Goal: Task Accomplishment & Management: Complete application form

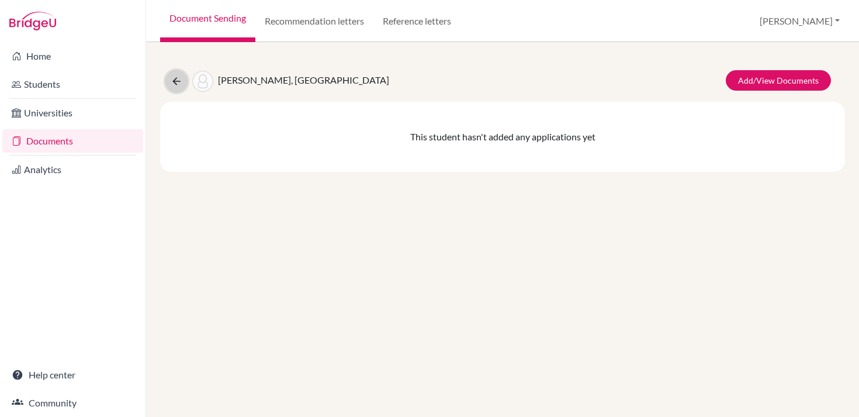
click at [175, 76] on icon at bounding box center [177, 81] width 12 height 12
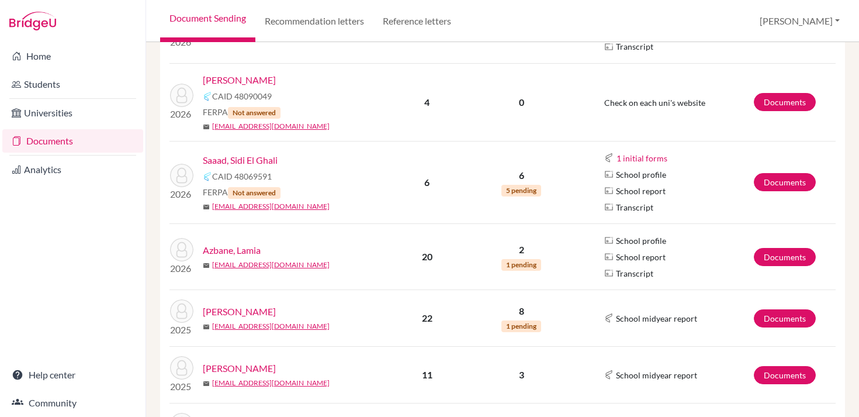
scroll to position [597, 0]
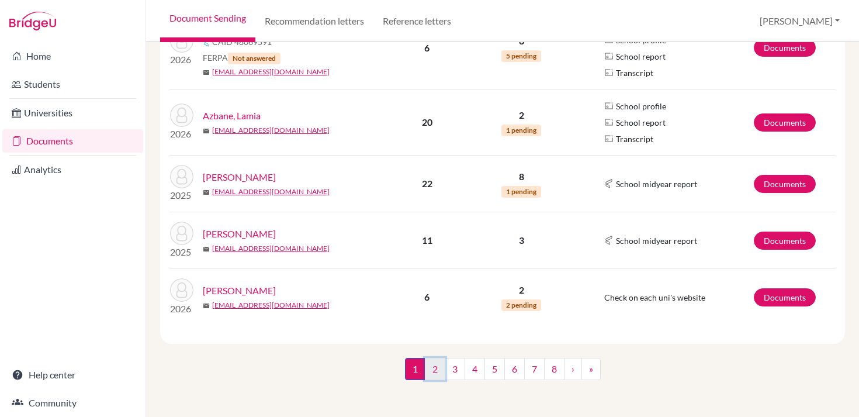
click at [437, 373] on link "2" at bounding box center [435, 369] width 20 height 22
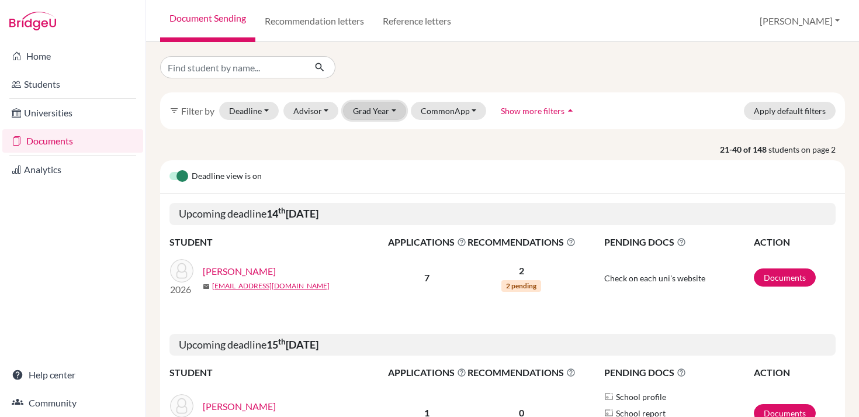
click at [368, 112] on button "Grad Year" at bounding box center [374, 111] width 63 height 18
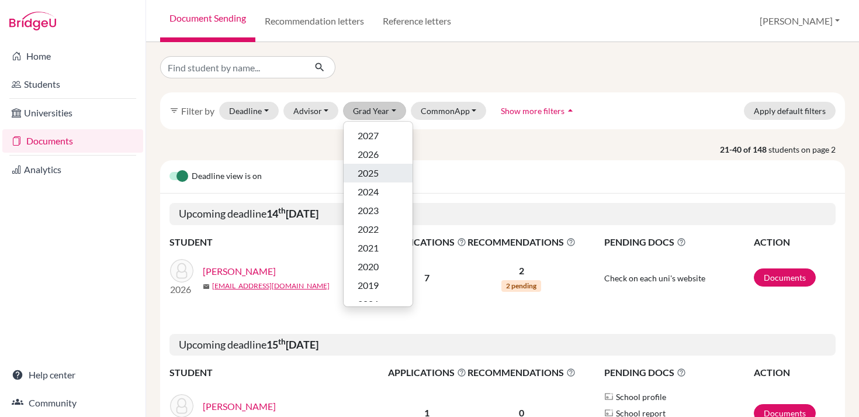
click at [370, 167] on span "2025" at bounding box center [368, 173] width 21 height 14
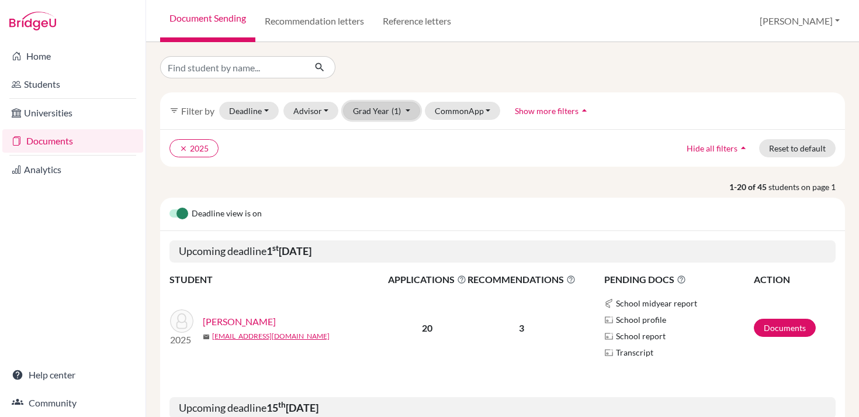
click at [374, 111] on button "Grad Year (1)" at bounding box center [381, 111] width 77 height 18
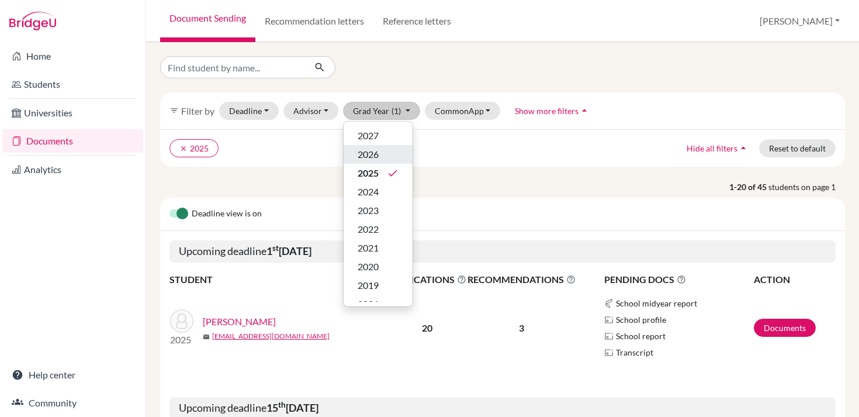
click at [372, 155] on span "2026" at bounding box center [368, 154] width 21 height 14
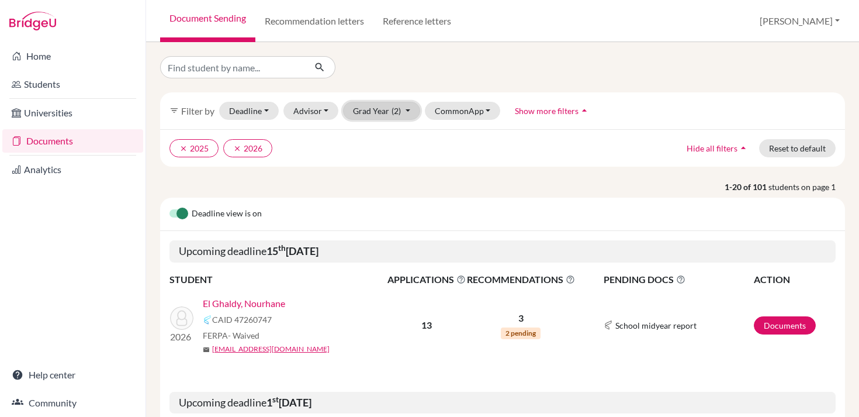
click at [388, 112] on button "Grad Year (2)" at bounding box center [381, 111] width 77 height 18
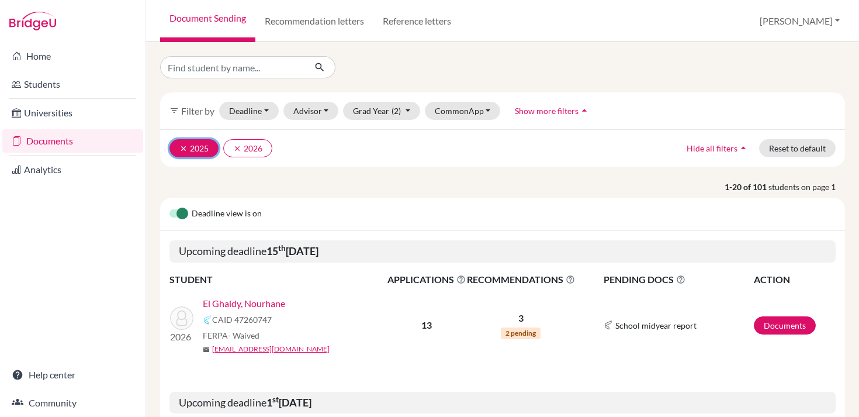
click at [185, 148] on icon "clear" at bounding box center [183, 148] width 8 height 8
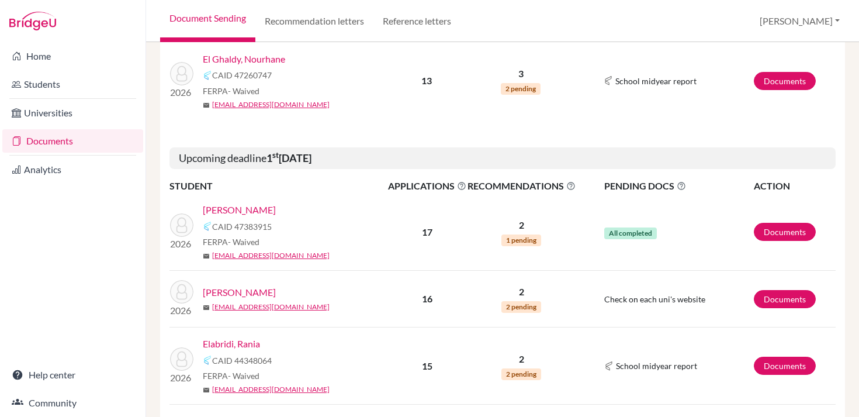
scroll to position [246, 0]
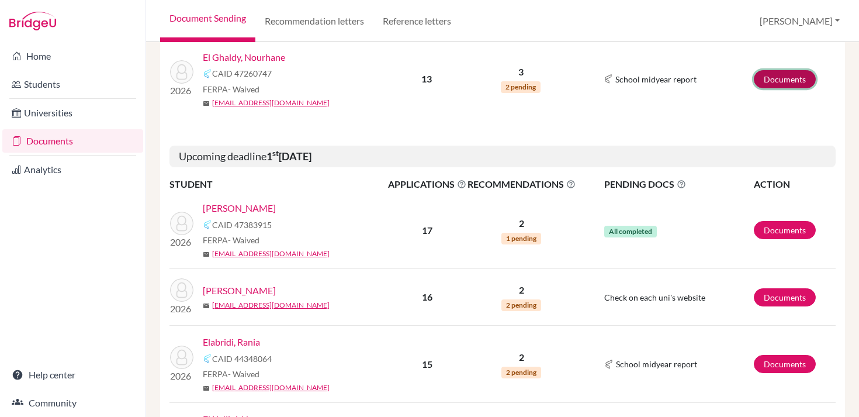
click at [763, 78] on link "Documents" at bounding box center [785, 79] width 62 height 18
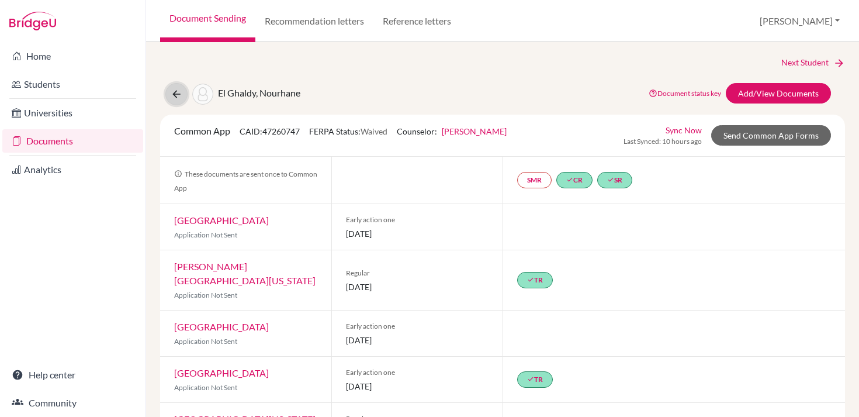
click at [176, 87] on button at bounding box center [176, 94] width 22 height 22
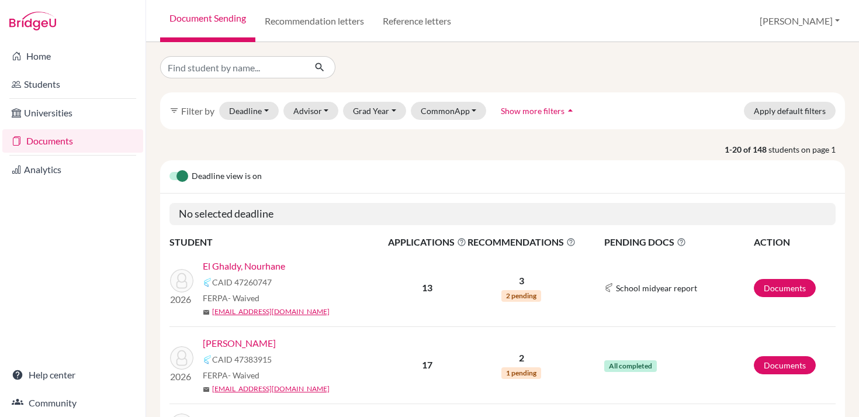
click at [339, 188] on div "Deadline view is on" at bounding box center [502, 176] width 685 height 33
click at [366, 106] on button "Grad Year" at bounding box center [374, 111] width 63 height 18
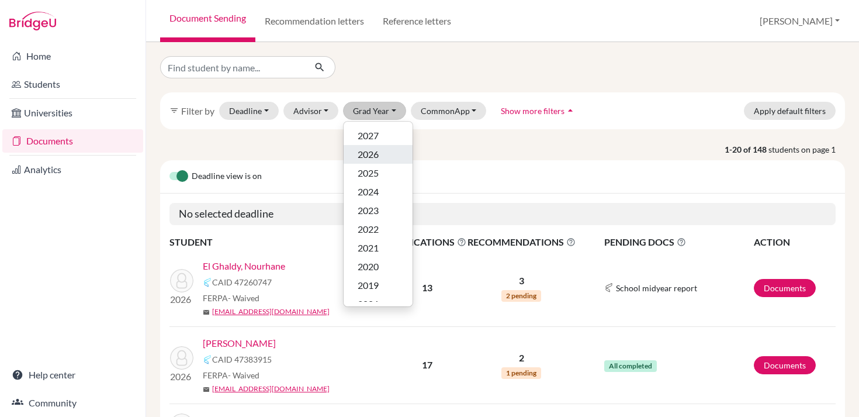
click at [366, 155] on span "2026" at bounding box center [368, 154] width 21 height 14
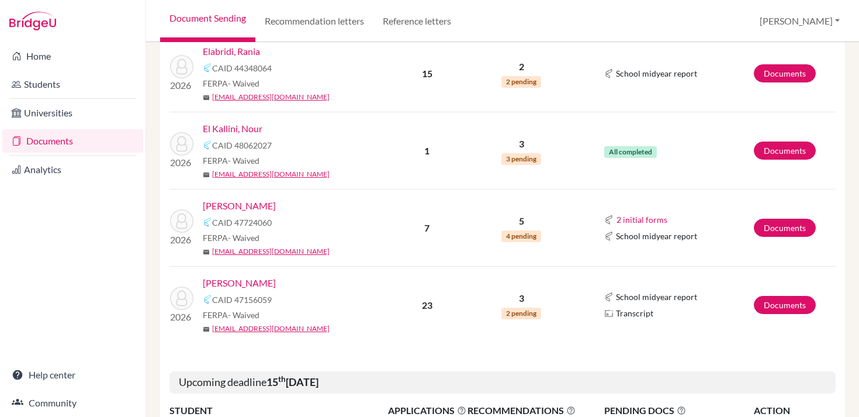
scroll to position [538, 0]
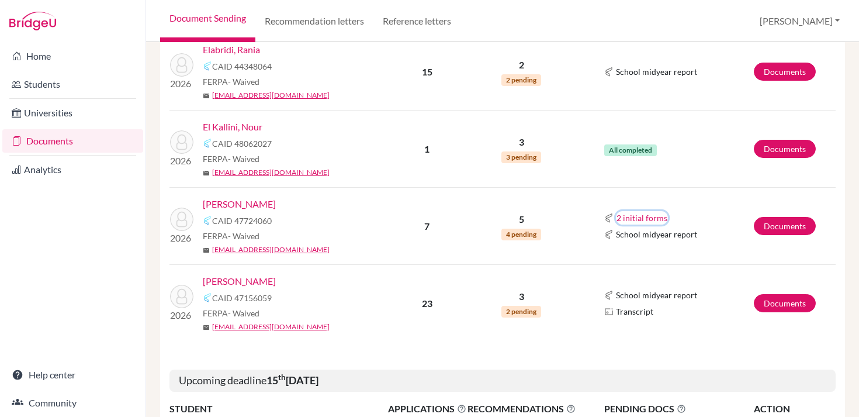
click at [628, 216] on button "2 initial forms" at bounding box center [642, 217] width 52 height 13
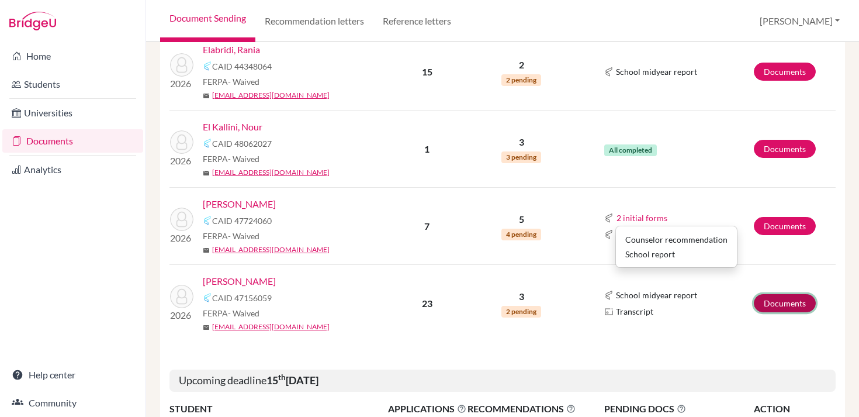
click at [787, 304] on link "Documents" at bounding box center [785, 303] width 62 height 18
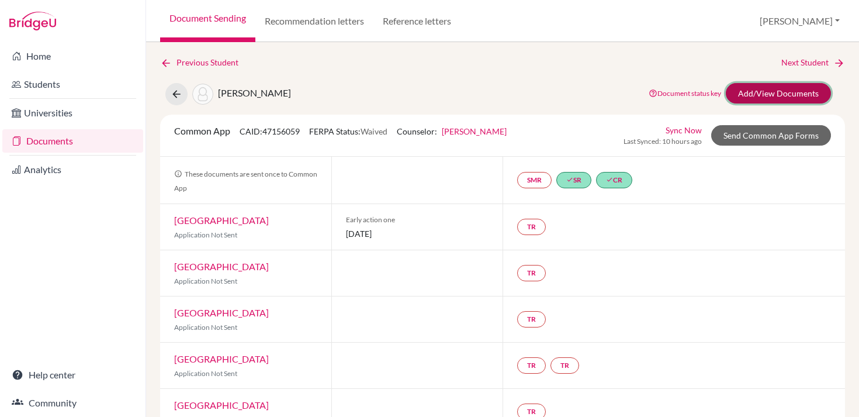
click at [771, 99] on link "Add/View Documents" at bounding box center [778, 93] width 105 height 20
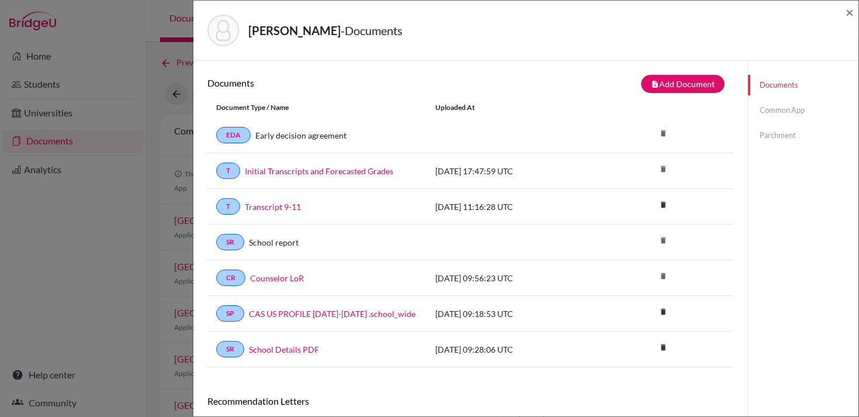
scroll to position [173, 0]
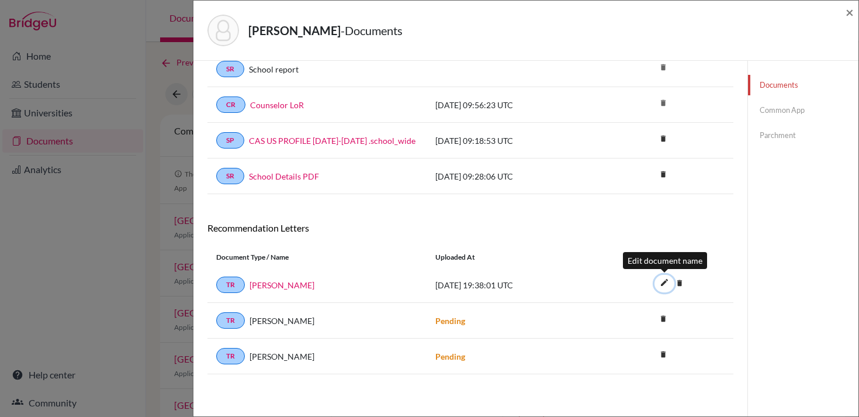
click at [663, 283] on icon "edit" at bounding box center [664, 282] width 19 height 19
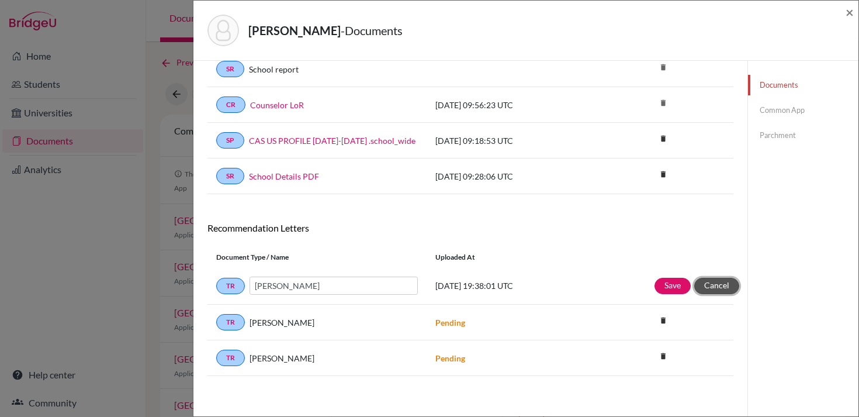
click at [713, 286] on button "Cancel" at bounding box center [716, 286] width 45 height 16
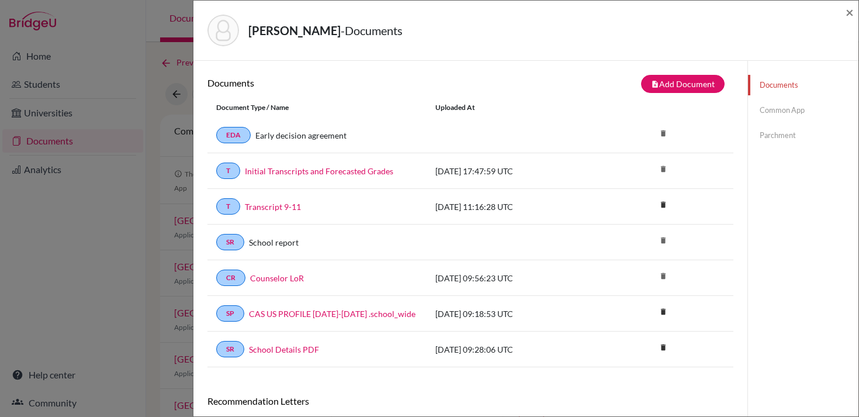
click at [782, 113] on link "Common App" at bounding box center [803, 110] width 110 height 20
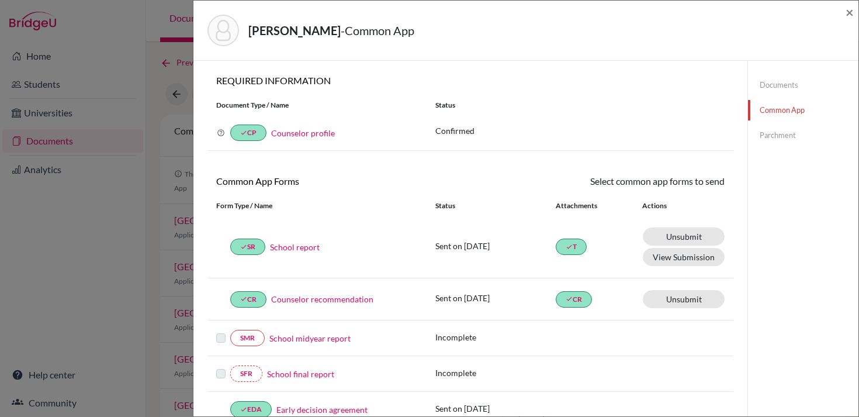
scroll to position [389, 0]
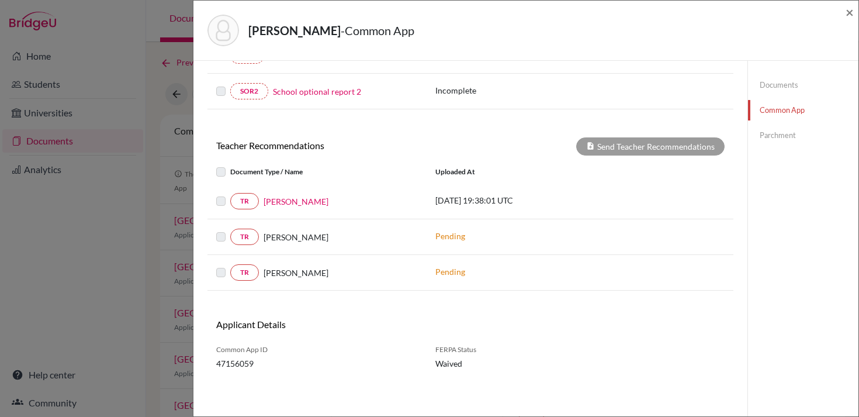
click at [230, 194] on label at bounding box center [230, 194] width 0 height 0
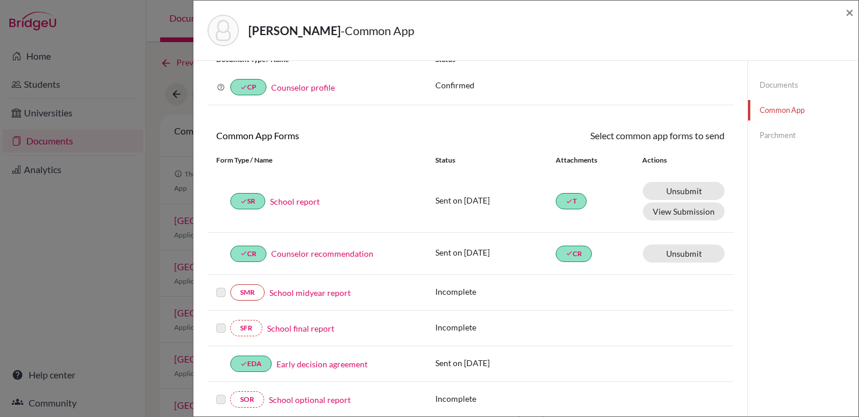
scroll to position [43, 0]
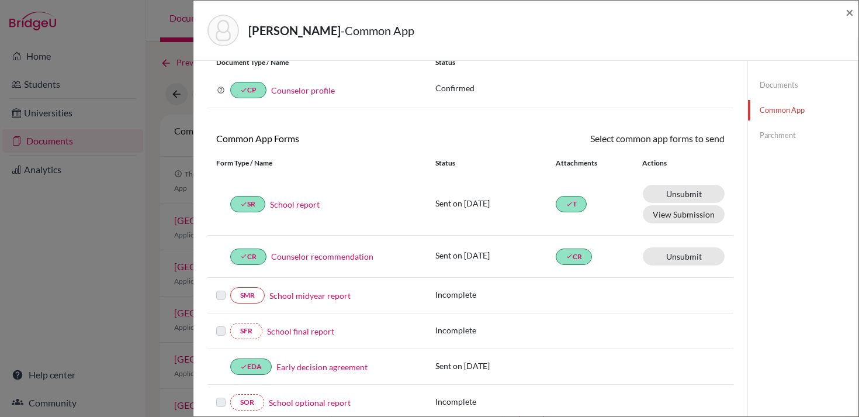
click at [767, 141] on link "Parchment" at bounding box center [803, 135] width 110 height 20
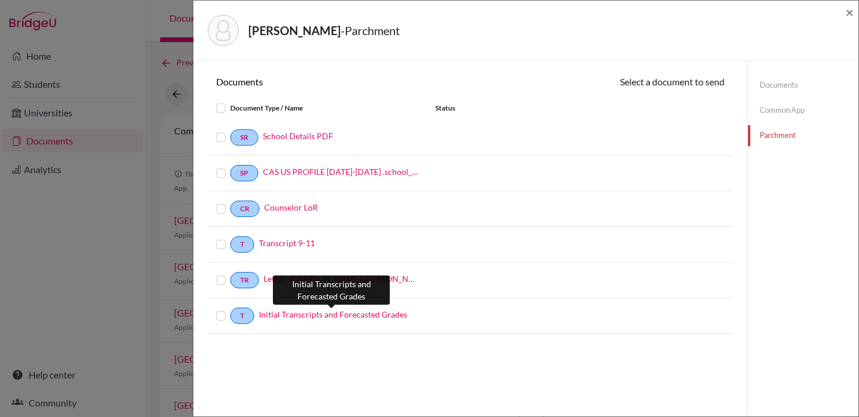
click at [273, 315] on link "Initial Transcripts and Forecasted Grades" at bounding box center [333, 314] width 148 height 12
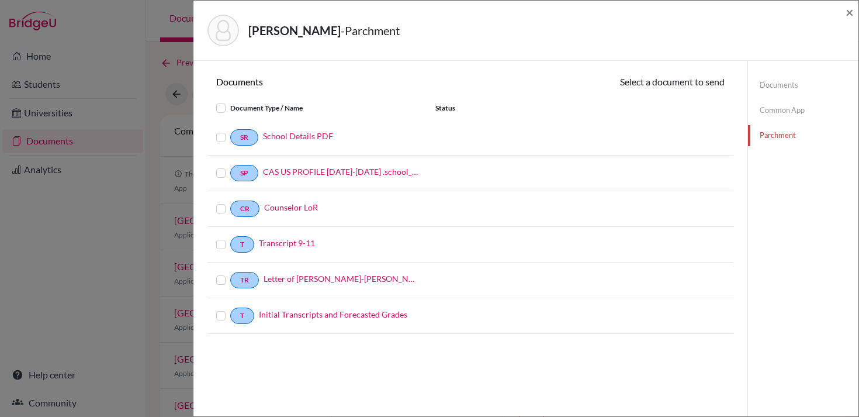
click at [216, 316] on div "T Initial Transcripts and Forecasted Grades" at bounding box center [317, 315] width 219 height 16
click at [230, 309] on label at bounding box center [230, 309] width 0 height 0
click at [0, 0] on input "checkbox" at bounding box center [0, 0] width 0 height 0
click at [711, 82] on button "Continue" at bounding box center [692, 84] width 65 height 18
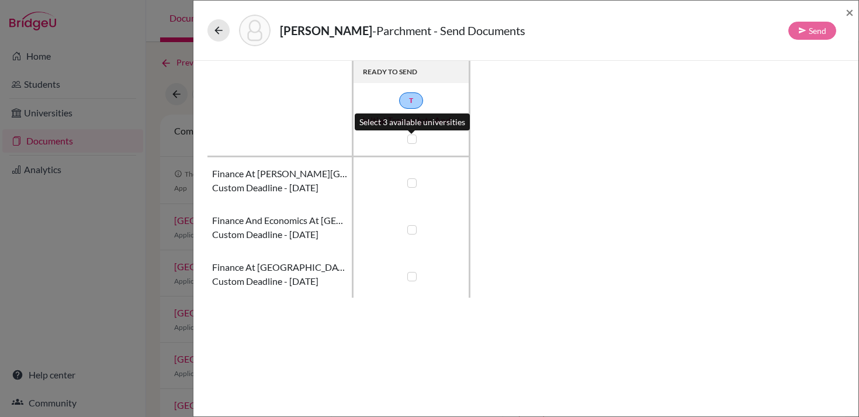
click at [412, 138] on label at bounding box center [411, 138] width 9 height 9
click at [412, 138] on input "checkbox" at bounding box center [408, 138] width 9 height 12
checkbox input "true"
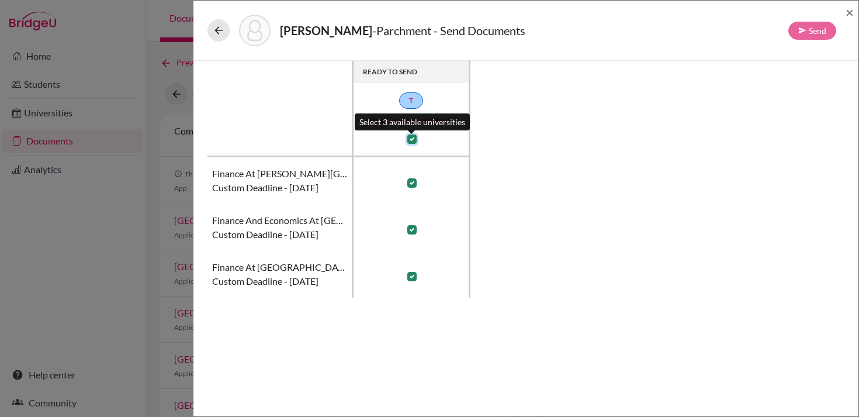
checkbox input "true"
click at [853, 12] on span "×" at bounding box center [850, 12] width 8 height 17
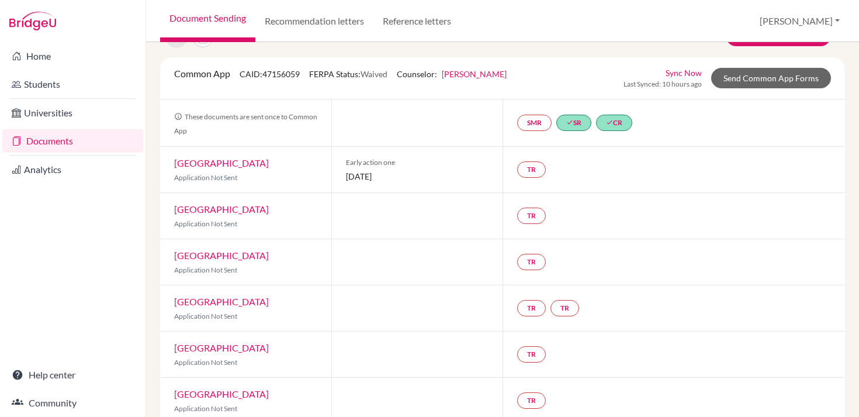
scroll to position [59, 0]
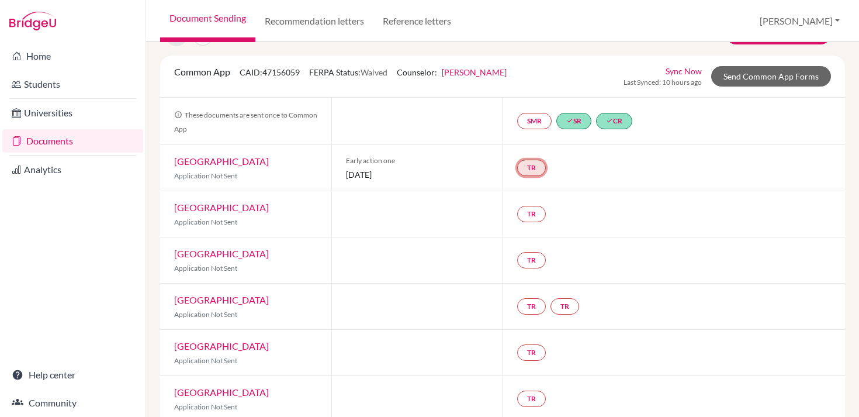
click at [533, 163] on link "TR" at bounding box center [531, 168] width 29 height 16
click at [599, 168] on div "TR Teacher recommendation Incomplete" at bounding box center [674, 168] width 343 height 46
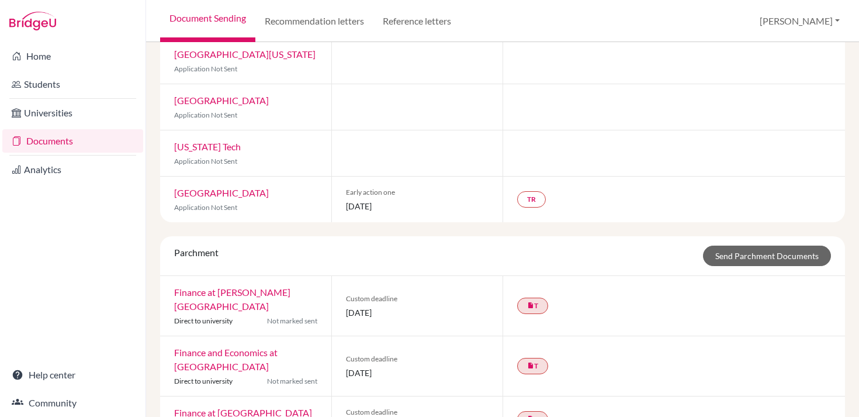
scroll to position [930, 0]
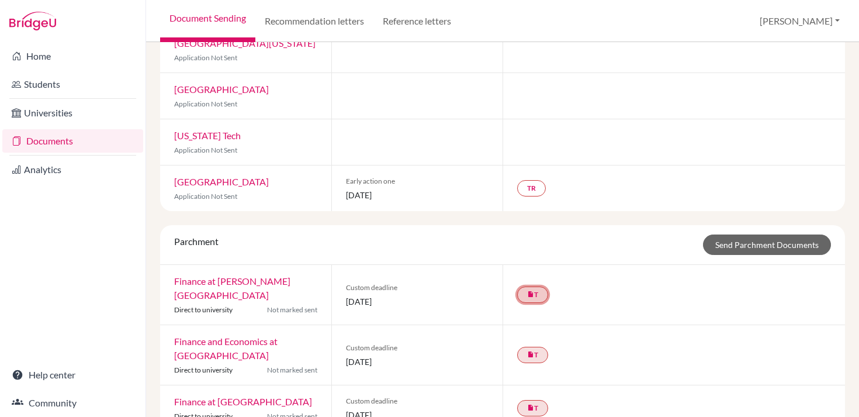
click at [530, 291] on icon "insert_drive_file" at bounding box center [530, 294] width 7 height 7
click at [588, 279] on div "insert_drive_file T Transcript Initial Transcripts and Forecasted Grades Comple…" at bounding box center [674, 295] width 343 height 60
click at [743, 234] on link "Send Parchment Documents" at bounding box center [767, 244] width 128 height 20
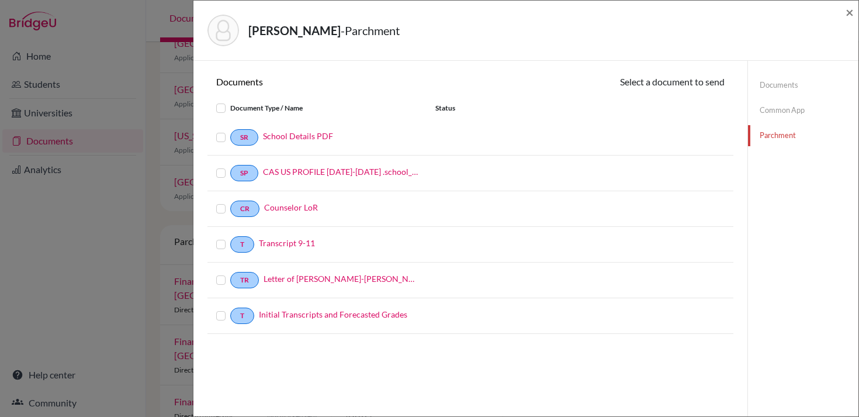
click at [230, 309] on label at bounding box center [230, 309] width 0 height 0
click at [0, 0] on input "checkbox" at bounding box center [0, 0] width 0 height 0
click at [691, 79] on button "Continue" at bounding box center [692, 84] width 65 height 18
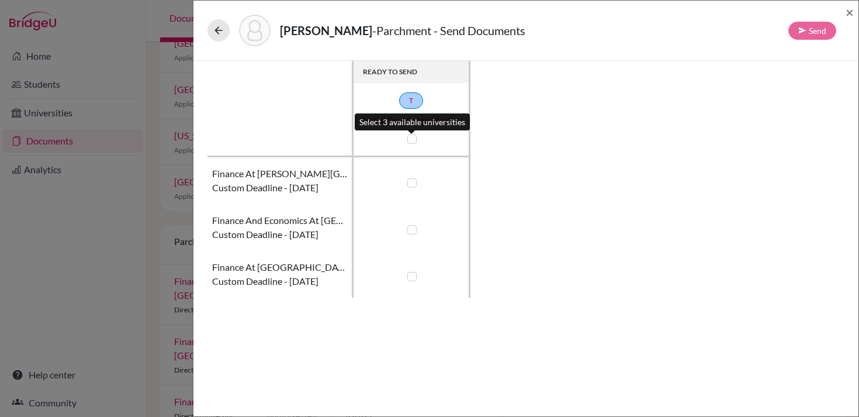
click at [408, 134] on label at bounding box center [411, 138] width 9 height 9
click at [408, 134] on input "checkbox" at bounding box center [408, 138] width 9 height 12
checkbox input "true"
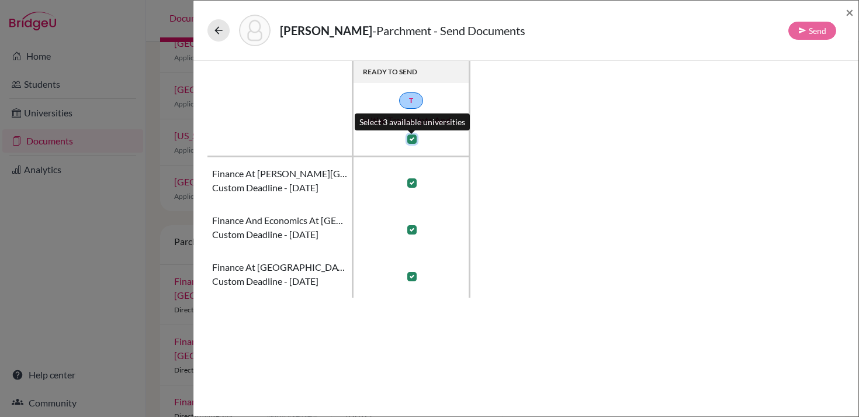
checkbox input "true"
click at [811, 29] on button "Send" at bounding box center [813, 31] width 48 height 18
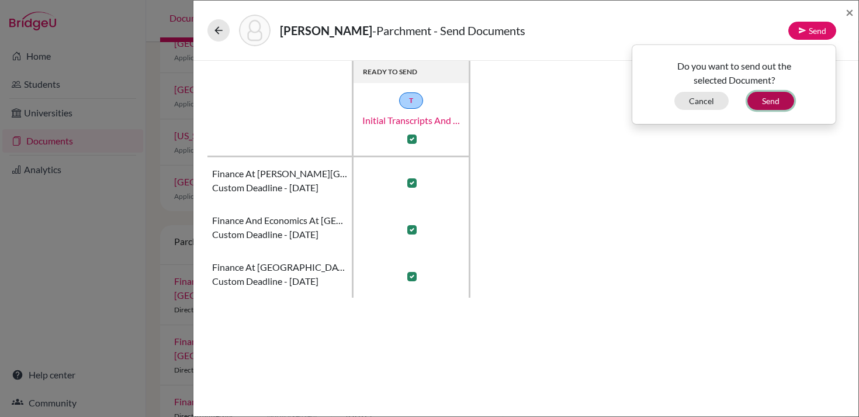
click at [777, 93] on button "Send" at bounding box center [771, 101] width 47 height 18
checkbox input "false"
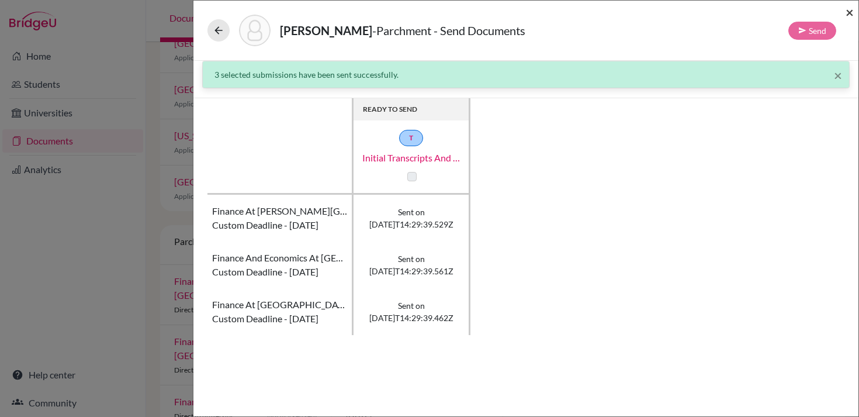
click at [848, 12] on span "×" at bounding box center [850, 12] width 8 height 17
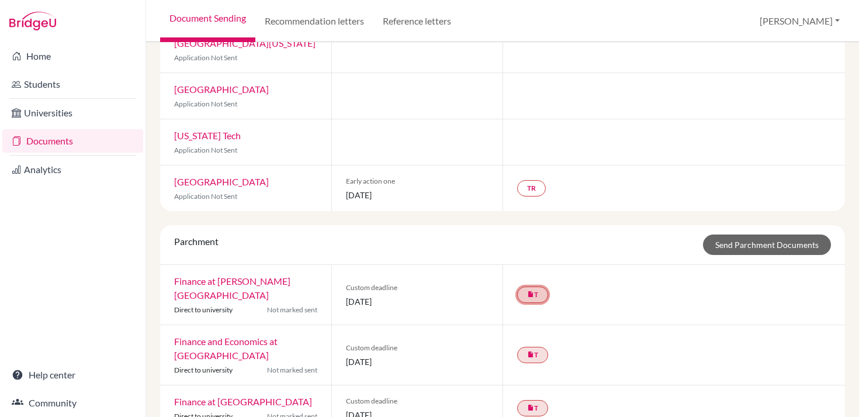
click at [544, 286] on link "insert_drive_file T" at bounding box center [532, 294] width 31 height 16
click at [544, 247] on link "Initial Transcripts and Forecasted Grades" at bounding box center [533, 258] width 121 height 22
click at [462, 236] on div "Parchment Send Parchment Documents" at bounding box center [502, 244] width 675 height 20
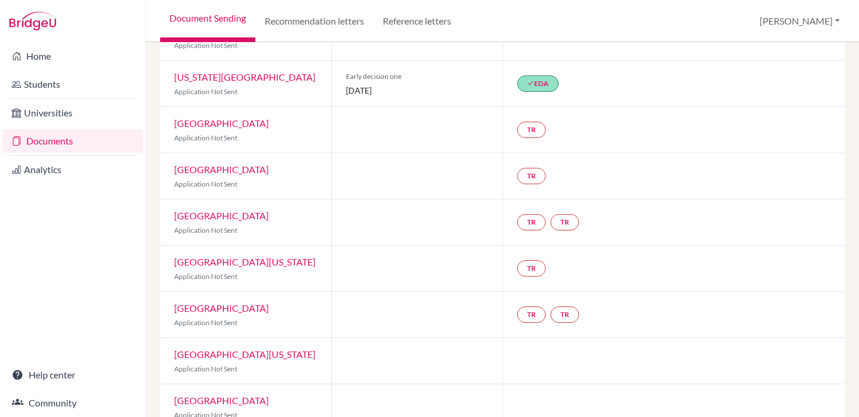
scroll to position [930, 0]
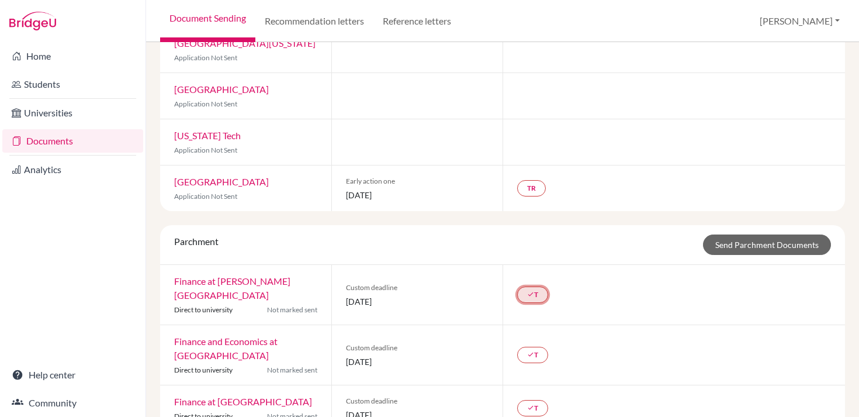
click at [542, 286] on link "done T" at bounding box center [532, 294] width 31 height 16
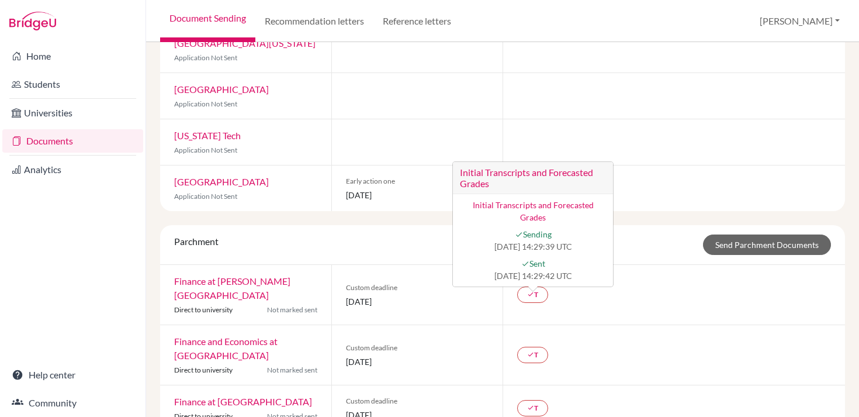
click at [593, 325] on div "done T" at bounding box center [674, 355] width 343 height 60
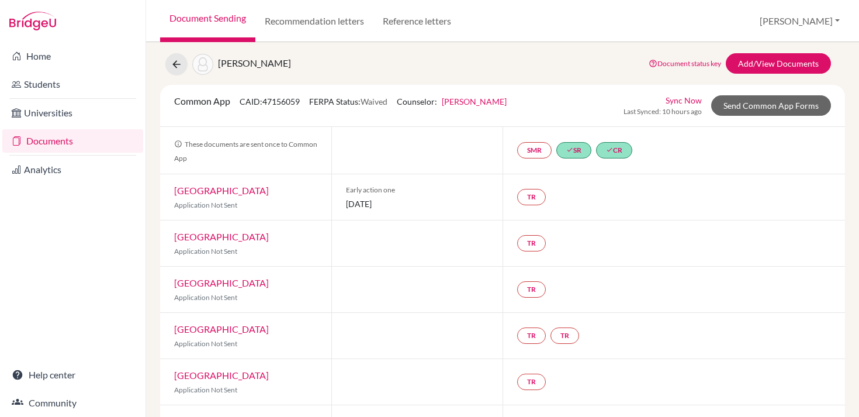
scroll to position [0, 0]
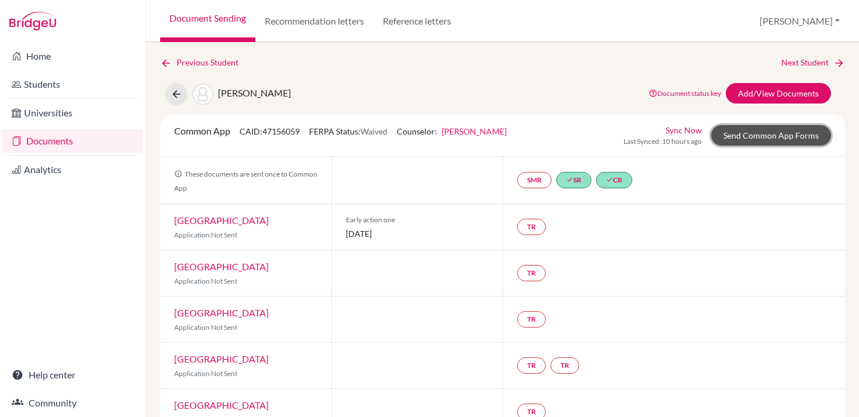
click at [756, 133] on link "Send Common App Forms" at bounding box center [771, 135] width 120 height 20
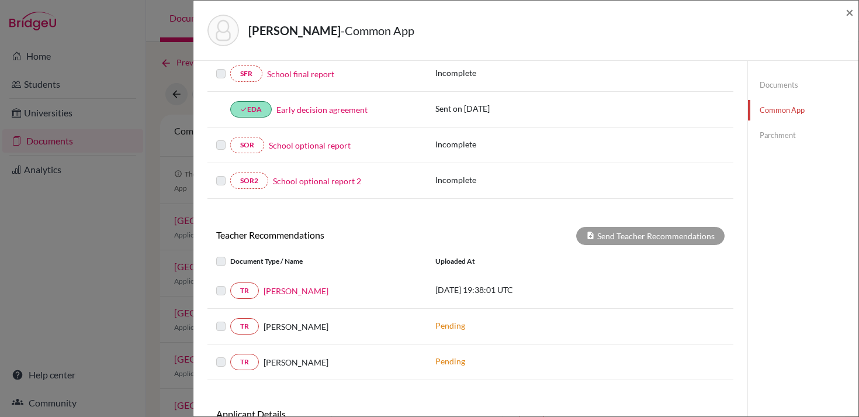
scroll to position [389, 0]
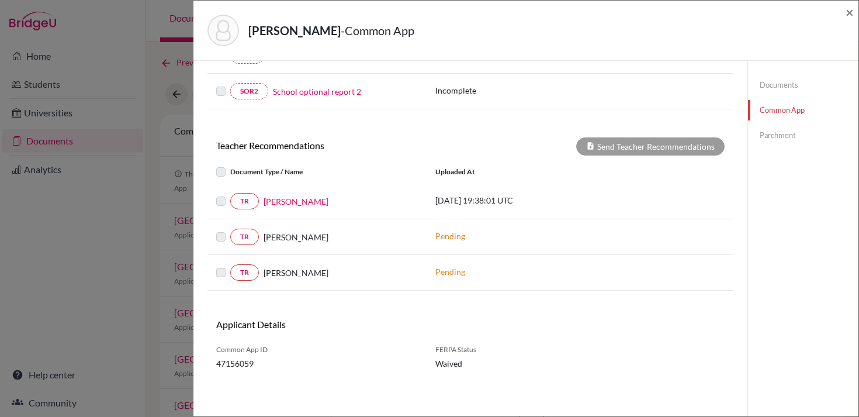
click at [230, 194] on label at bounding box center [230, 194] width 0 height 0
click at [247, 200] on link "TR" at bounding box center [244, 201] width 29 height 16
click at [230, 194] on label at bounding box center [230, 194] width 0 height 0
click at [238, 202] on link "TR" at bounding box center [244, 201] width 29 height 16
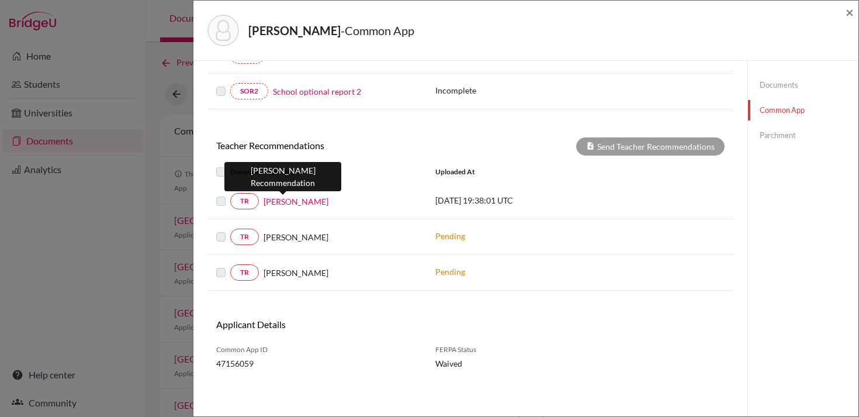
click at [279, 201] on link "Brian Bean" at bounding box center [296, 201] width 65 height 12
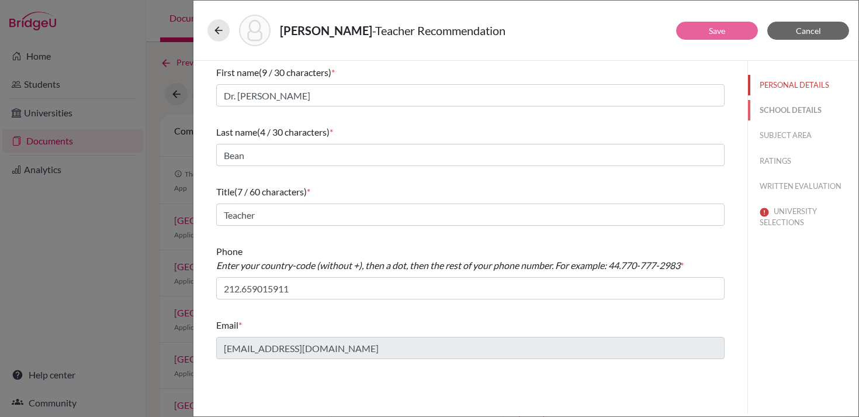
click at [788, 109] on button "SCHOOL DETAILS" at bounding box center [803, 110] width 110 height 20
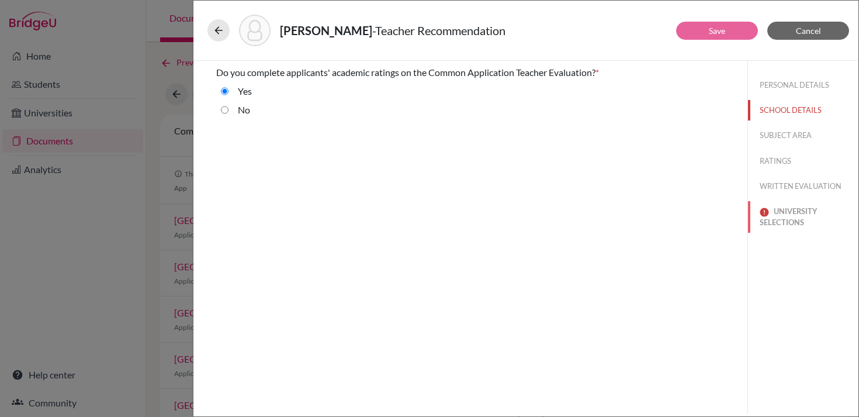
click at [779, 214] on button "UNIVERSITY SELECTIONS" at bounding box center [803, 217] width 110 height 32
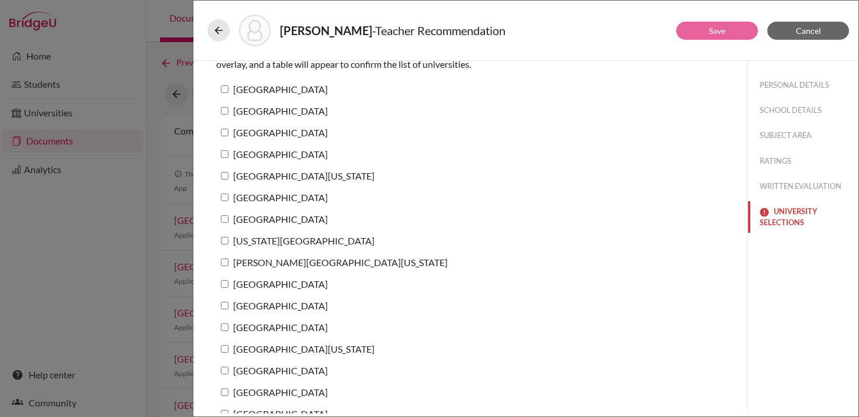
scroll to position [71, 0]
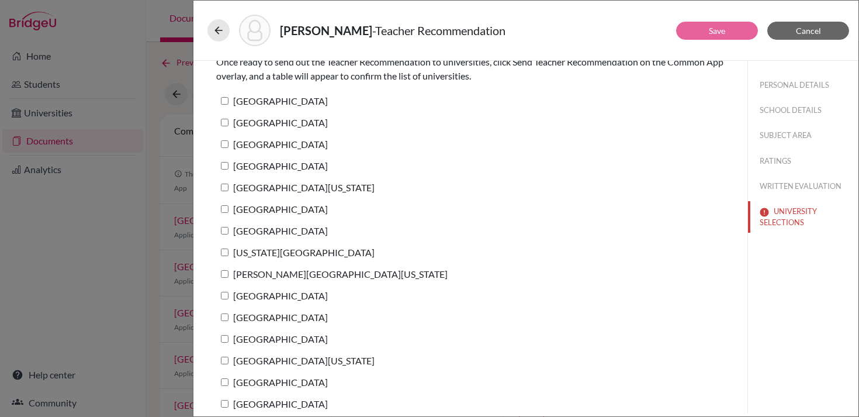
click at [255, 99] on label "Columbia University" at bounding box center [272, 100] width 112 height 17
click at [229, 99] on input "Columbia University" at bounding box center [225, 101] width 8 height 8
checkbox input "true"
click at [257, 126] on label "Vanderbilt University" at bounding box center [272, 122] width 112 height 17
click at [229, 126] on input "Vanderbilt University" at bounding box center [225, 123] width 8 height 8
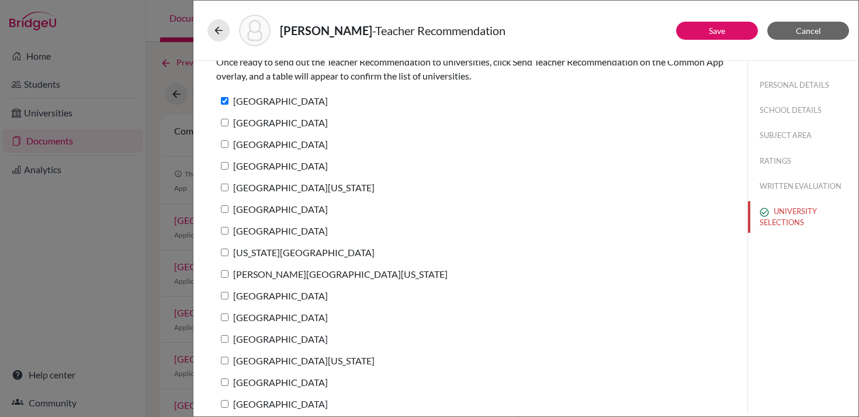
checkbox input "true"
click at [258, 139] on label "Cornell University" at bounding box center [272, 144] width 112 height 17
click at [229, 140] on input "Cornell University" at bounding box center [225, 144] width 8 height 8
checkbox input "true"
click at [255, 161] on label "Tufts University" at bounding box center [272, 165] width 112 height 17
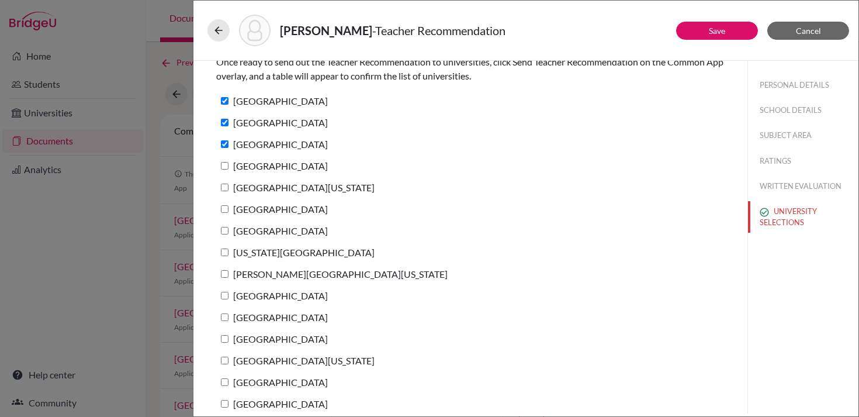
click at [229, 162] on input "Tufts University" at bounding box center [225, 166] width 8 height 8
checkbox input "true"
click at [250, 188] on label "University of Southern California" at bounding box center [295, 187] width 158 height 17
click at [229, 188] on input "University of Southern California" at bounding box center [225, 188] width 8 height 8
checkbox input "true"
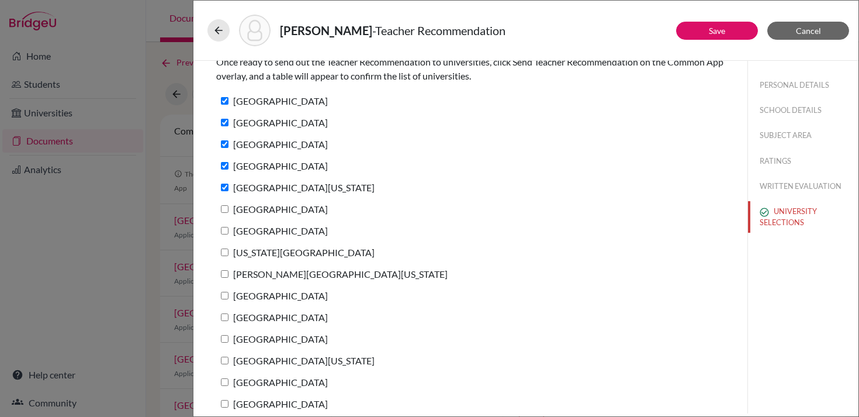
click at [247, 209] on label "Boston College" at bounding box center [272, 208] width 112 height 17
click at [229, 209] on input "Boston College" at bounding box center [225, 209] width 8 height 8
checkbox input "true"
click at [244, 228] on label "Babson College" at bounding box center [272, 230] width 112 height 17
click at [229, 228] on input "Babson College" at bounding box center [225, 231] width 8 height 8
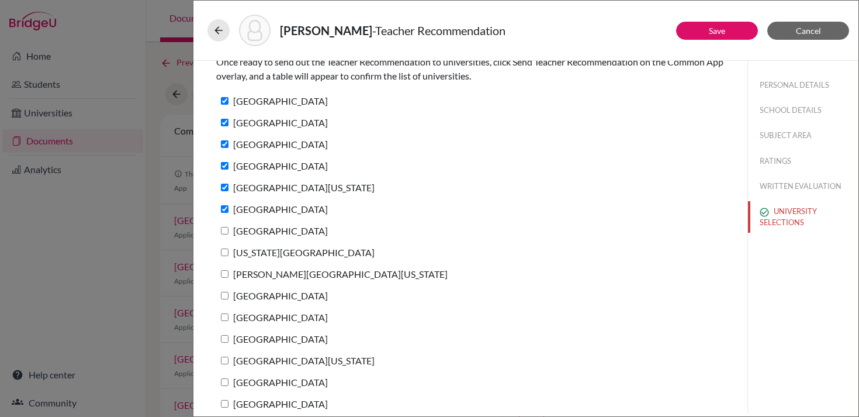
checkbox input "true"
click at [244, 254] on label "New York University" at bounding box center [295, 252] width 158 height 17
click at [229, 254] on input "New York University" at bounding box center [225, 252] width 8 height 8
checkbox input "true"
click at [244, 276] on label "George Washington University" at bounding box center [331, 273] width 231 height 17
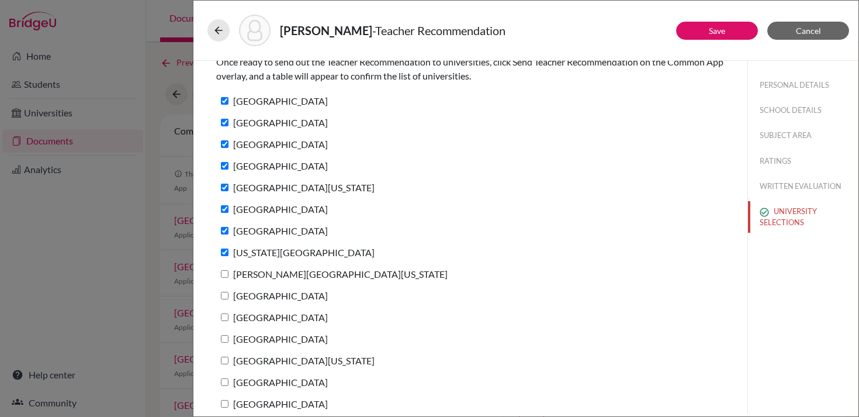
click at [229, 276] on input "George Washington University" at bounding box center [225, 274] width 8 height 8
checkbox input "true"
click at [244, 296] on label "Northeastern University" at bounding box center [272, 295] width 112 height 17
click at [229, 296] on input "Northeastern University" at bounding box center [225, 296] width 8 height 8
checkbox input "true"
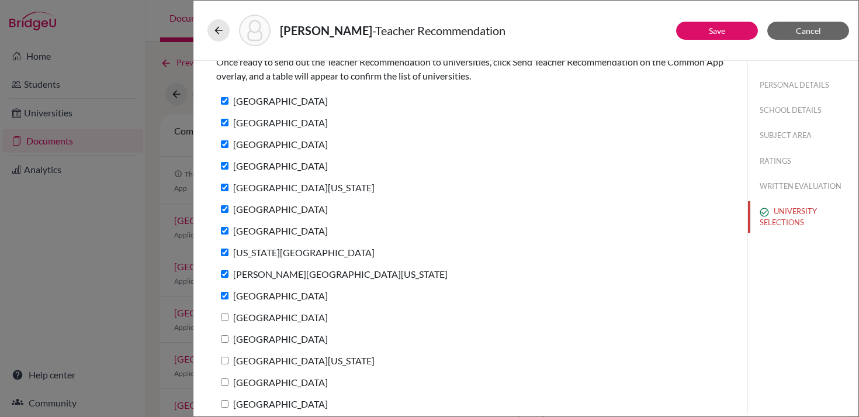
click at [242, 318] on label "University of Miami" at bounding box center [272, 317] width 112 height 17
click at [229, 318] on input "University of Miami" at bounding box center [225, 317] width 8 height 8
checkbox input "true"
click at [241, 333] on label "Brandeis University" at bounding box center [272, 338] width 112 height 17
click at [229, 335] on input "Brandeis University" at bounding box center [225, 339] width 8 height 8
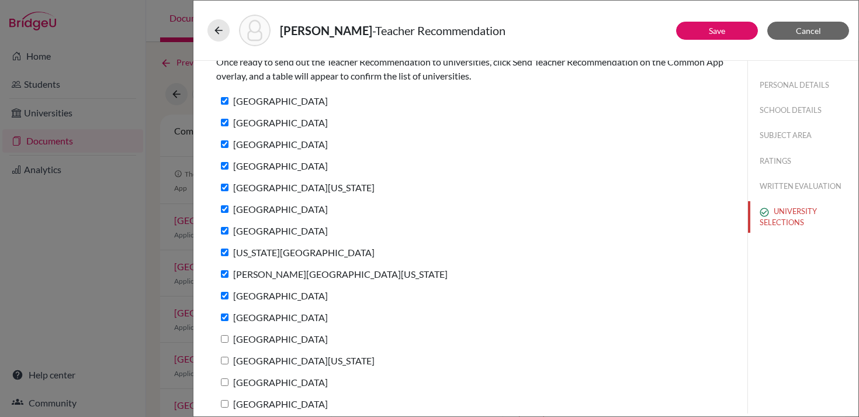
checkbox input "true"
click at [240, 359] on label "University of Michigan" at bounding box center [295, 360] width 158 height 17
click at [229, 359] on input "University of Michigan" at bounding box center [225, 361] width 8 height 8
checkbox input "true"
click at [241, 381] on label "Bentley University" at bounding box center [272, 382] width 112 height 17
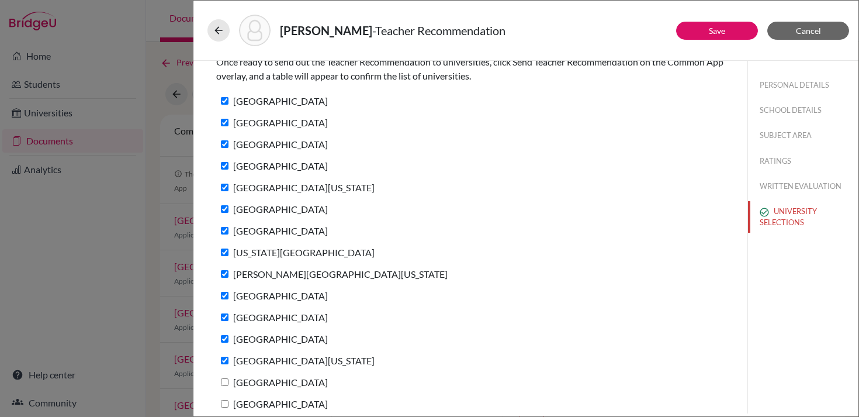
click at [229, 381] on input "Bentley University" at bounding box center [225, 382] width 8 height 8
checkbox input "true"
click at [243, 403] on label "Boston University" at bounding box center [272, 403] width 112 height 17
click at [229, 403] on input "Boston University" at bounding box center [225, 404] width 8 height 8
checkbox input "true"
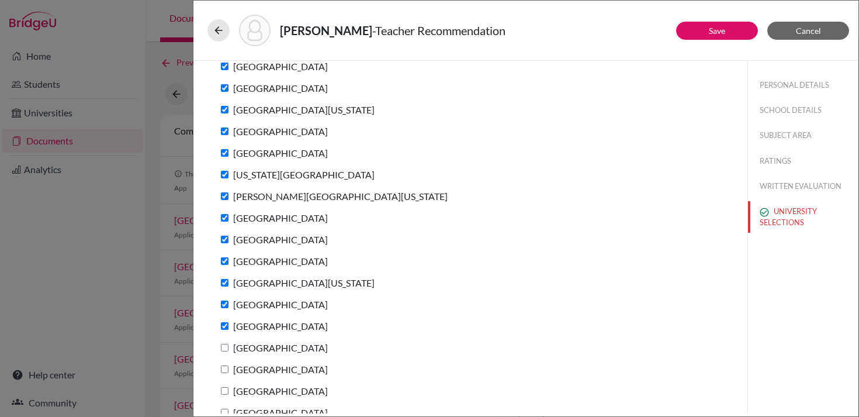
scroll to position [166, 0]
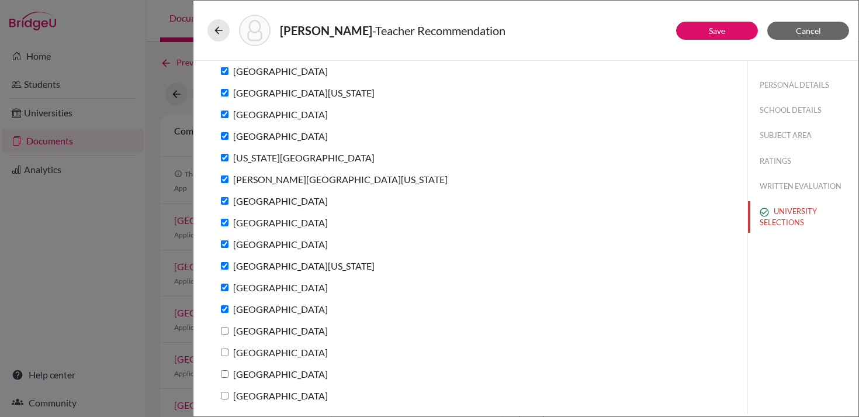
click at [251, 331] on label "Drexel University" at bounding box center [272, 330] width 112 height 17
click at [229, 331] on input "Drexel University" at bounding box center [225, 331] width 8 height 8
checkbox input "true"
click at [250, 357] on label "Pace University" at bounding box center [272, 352] width 112 height 17
click at [229, 356] on input "Pace University" at bounding box center [225, 352] width 8 height 8
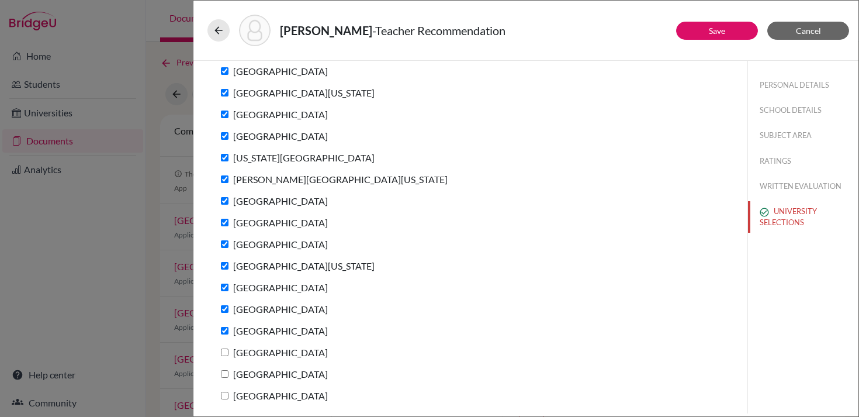
checkbox input "true"
click at [248, 379] on label "American University" at bounding box center [272, 373] width 112 height 17
click at [229, 378] on input "American University" at bounding box center [225, 374] width 8 height 8
checkbox input "true"
click at [248, 396] on label "Temple University" at bounding box center [272, 395] width 112 height 17
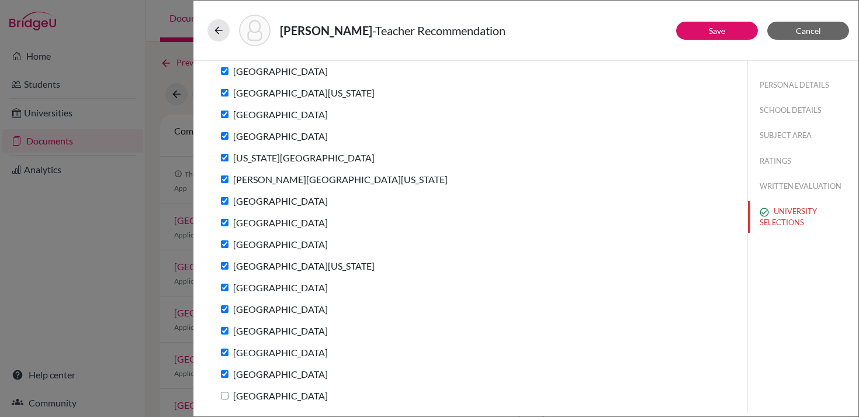
click at [229, 396] on input "Temple University" at bounding box center [225, 396] width 8 height 8
checkbox input "true"
click at [732, 39] on button "Save" at bounding box center [717, 31] width 82 height 18
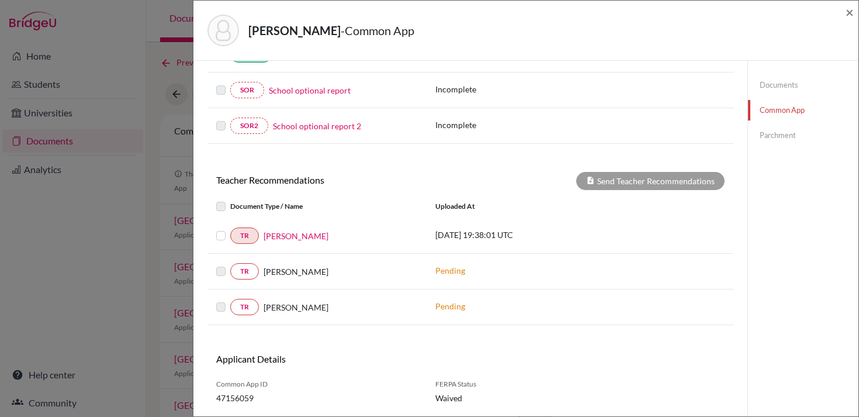
scroll to position [389, 0]
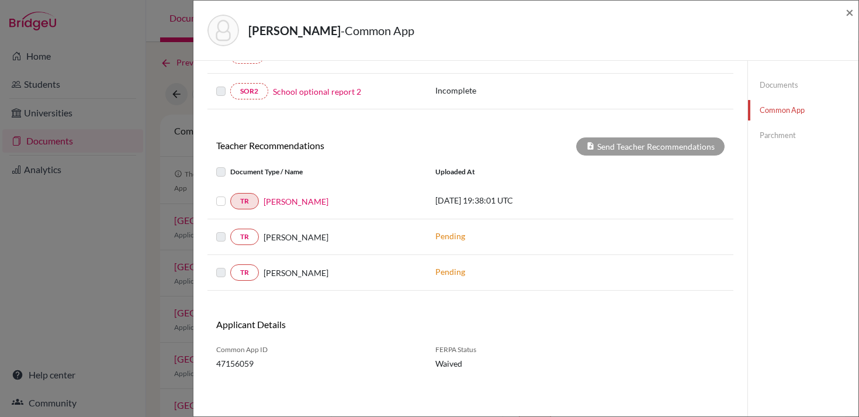
click at [230, 194] on label at bounding box center [230, 194] width 0 height 0
click at [0, 0] on input "checkbox" at bounding box center [0, 0] width 0 height 0
click at [641, 146] on button "Send Teacher Recommendations" at bounding box center [650, 146] width 148 height 18
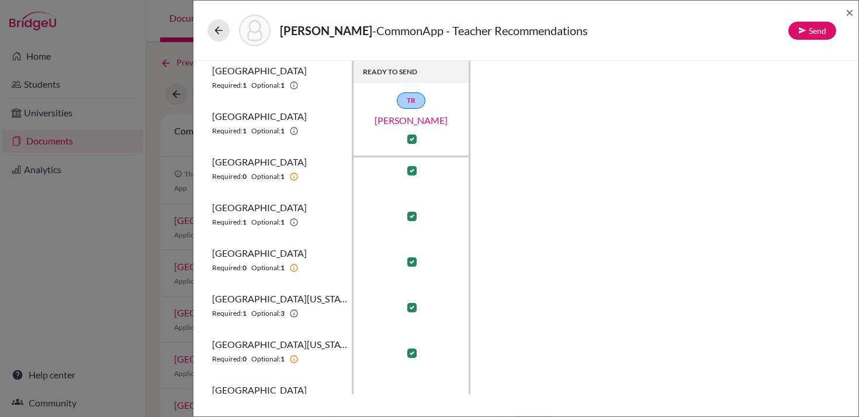
scroll to position [675, 0]
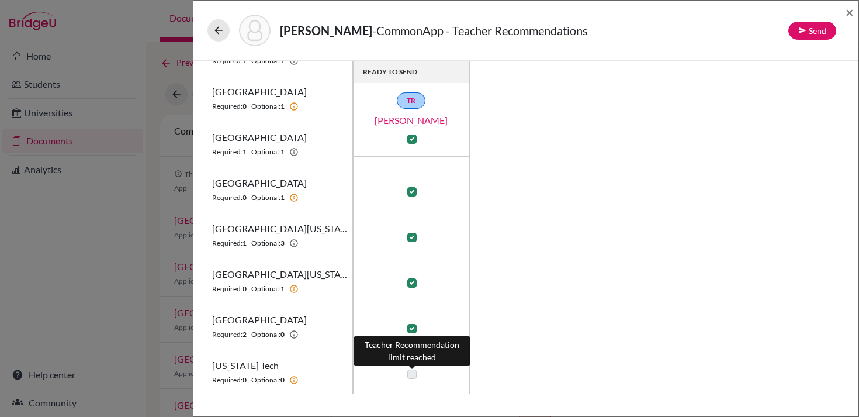
click at [410, 370] on label at bounding box center [411, 373] width 9 height 9
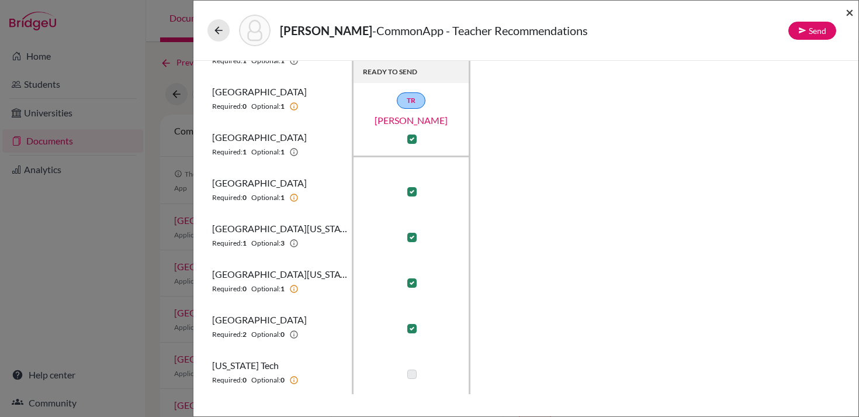
click at [852, 11] on span "×" at bounding box center [850, 12] width 8 height 17
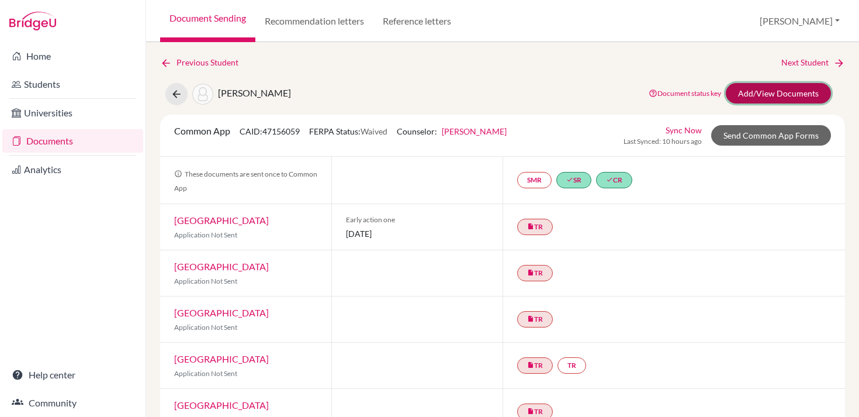
click at [756, 95] on link "Add/View Documents" at bounding box center [778, 93] width 105 height 20
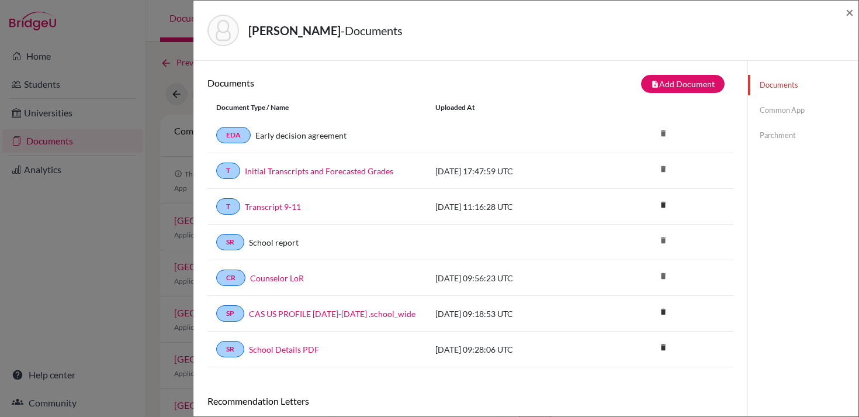
click at [784, 113] on link "Common App" at bounding box center [803, 110] width 110 height 20
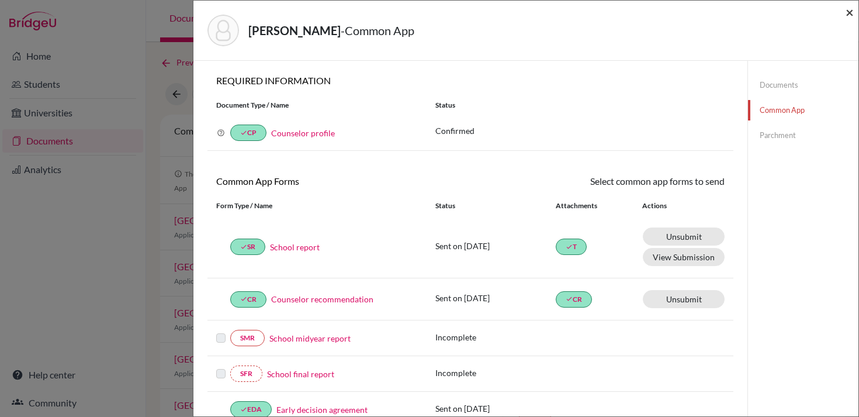
click at [849, 11] on span "×" at bounding box center [850, 12] width 8 height 17
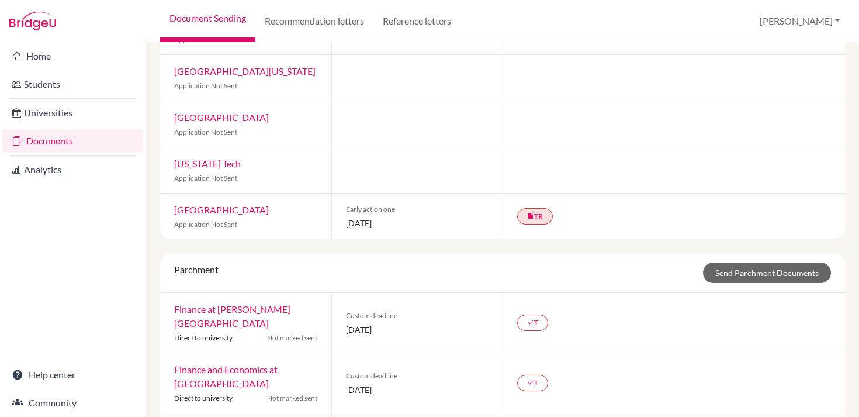
scroll to position [901, 0]
click at [237, 205] on link "Northeastern University" at bounding box center [221, 210] width 95 height 11
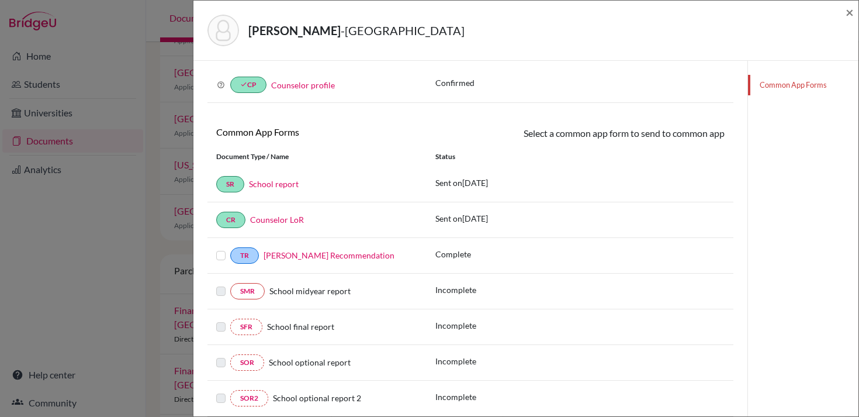
scroll to position [155, 0]
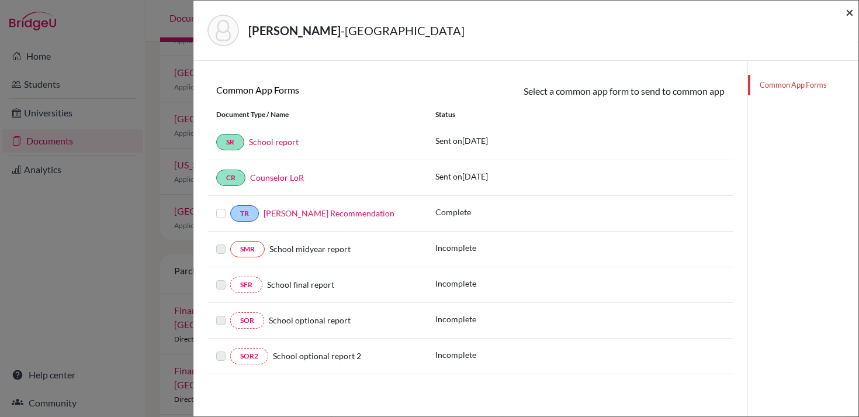
click at [851, 11] on span "×" at bounding box center [850, 12] width 8 height 17
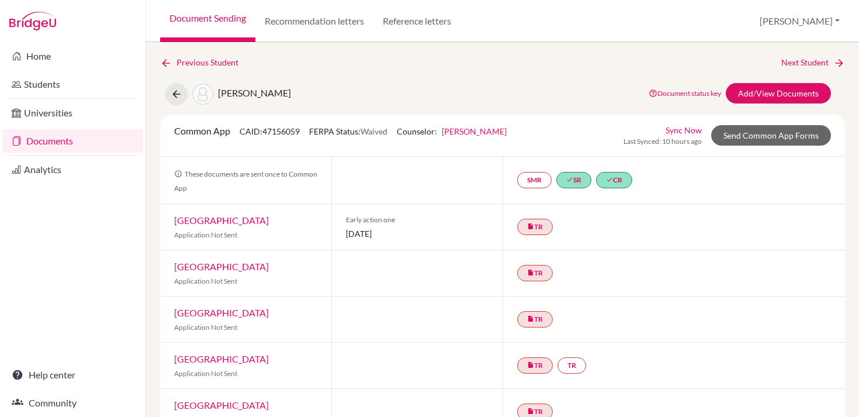
click at [32, 140] on link "Documents" at bounding box center [72, 140] width 141 height 23
